Goal: Contribute content

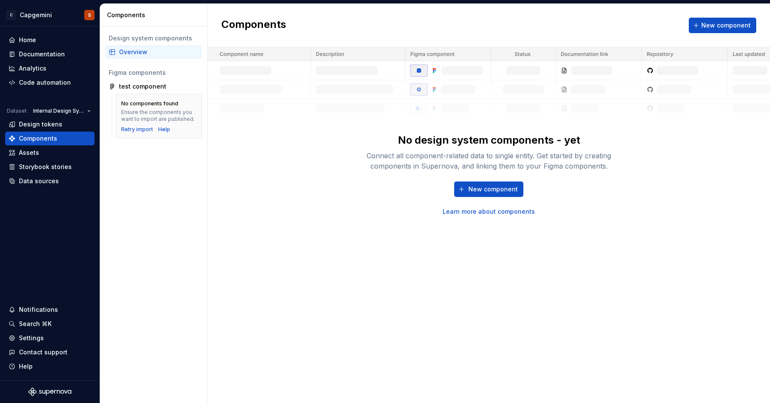
click at [48, 51] on div "Documentation" at bounding box center [42, 54] width 46 height 9
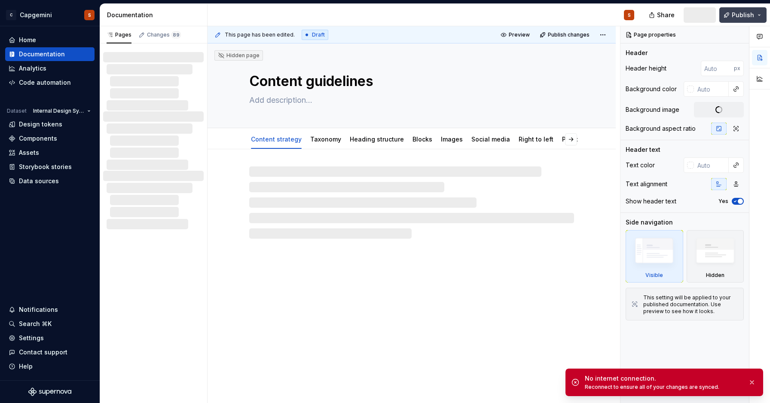
click at [762, 9] on button "Publish" at bounding box center [743, 14] width 47 height 15
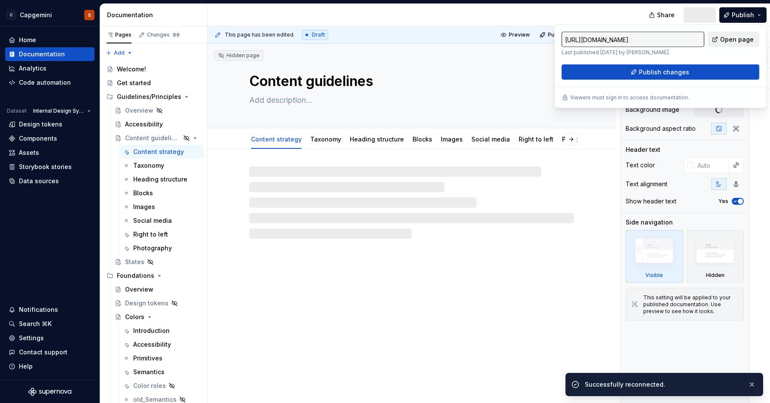
click at [731, 38] on span "Open page" at bounding box center [738, 39] width 34 height 9
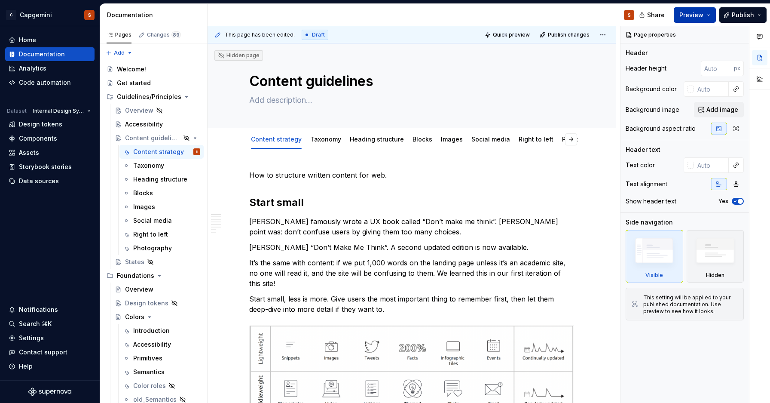
click at [713, 17] on button "Preview" at bounding box center [695, 14] width 42 height 15
click at [588, 12] on div "S" at bounding box center [425, 15] width 434 height 22
click at [739, 18] on span "Publish" at bounding box center [743, 15] width 22 height 9
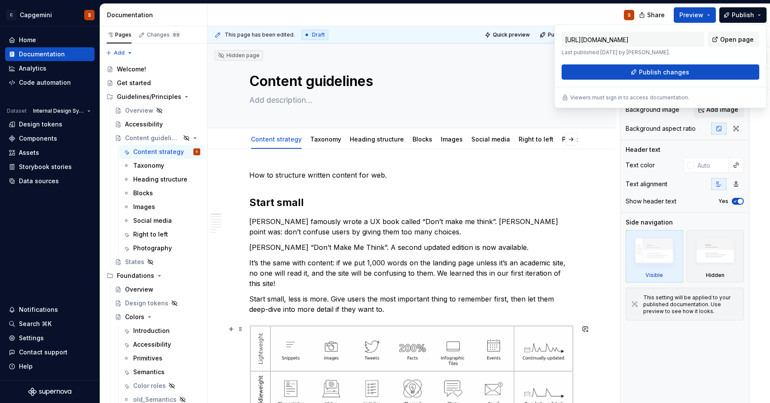
type textarea "*"
